Goal: Task Accomplishment & Management: Manage account settings

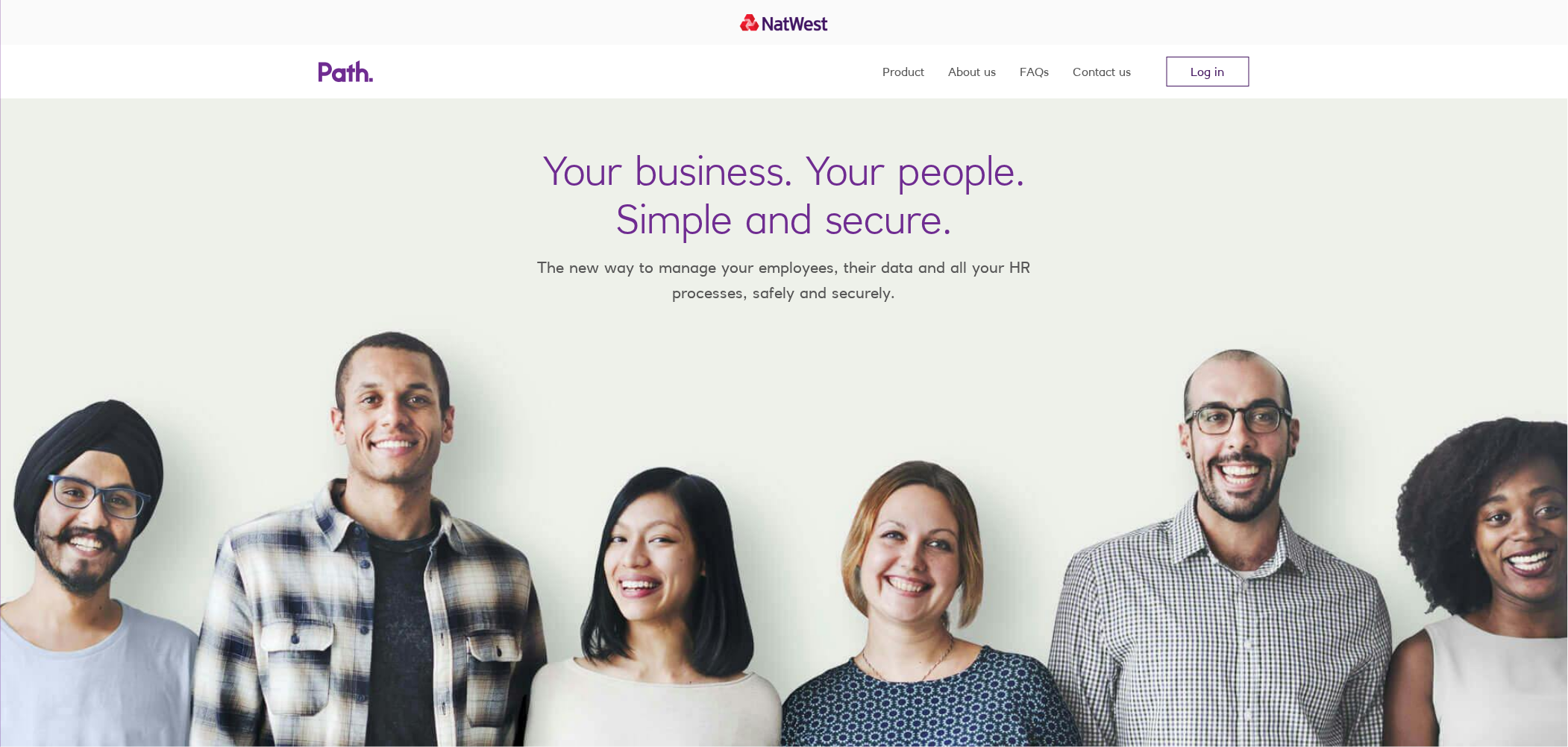
click at [1206, 73] on link "Log in" at bounding box center [1207, 71] width 83 height 30
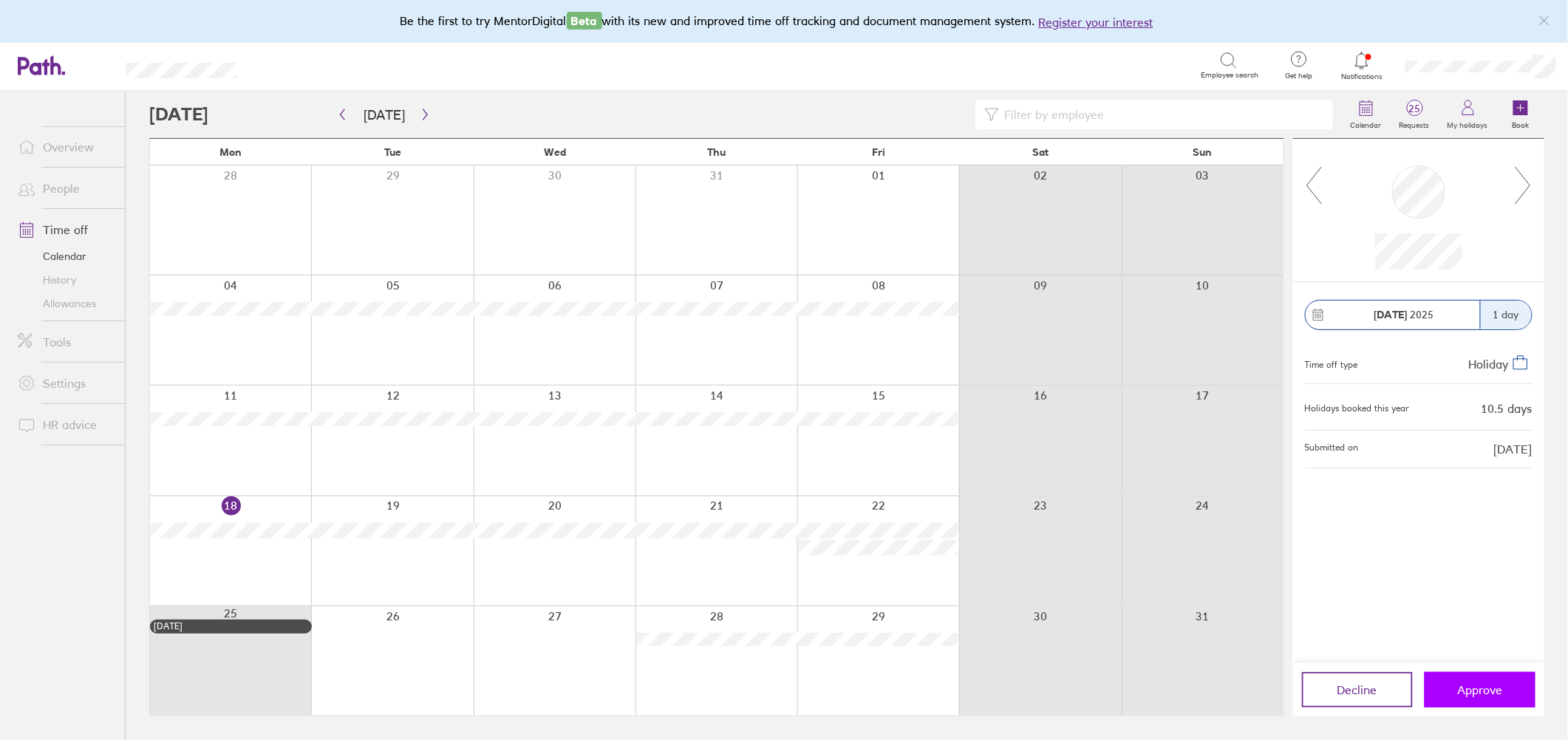
click at [1468, 689] on span "Approve" at bounding box center [1480, 690] width 45 height 14
